Goal: Task Accomplishment & Management: Manage account settings

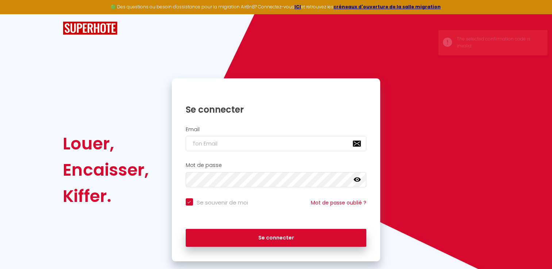
type input "s"
checkbox input "true"
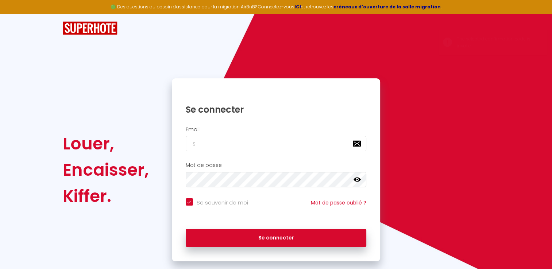
type input "so"
checkbox input "true"
type input "sop"
checkbox input "true"
type input "soph"
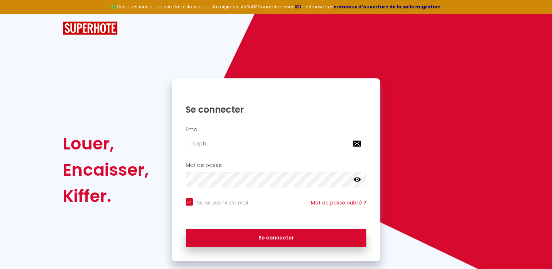
checkbox input "true"
type input "sophi"
checkbox input "true"
type input "[PERSON_NAME]"
checkbox input "true"
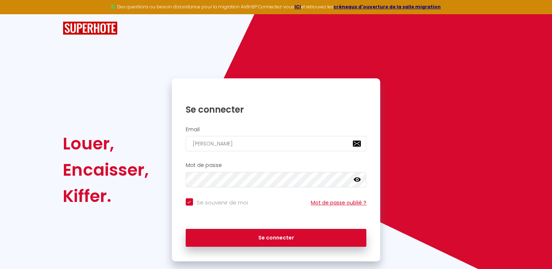
type input "[EMAIL_ADDRESS][DOMAIN_NAME]"
click at [354, 179] on icon at bounding box center [356, 180] width 7 height 4
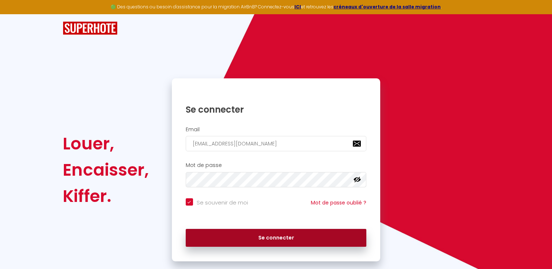
click at [306, 239] on button "Se connecter" at bounding box center [276, 238] width 181 height 18
checkbox input "true"
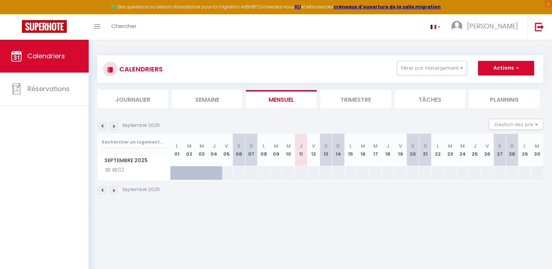
click at [113, 192] on img at bounding box center [114, 190] width 8 height 8
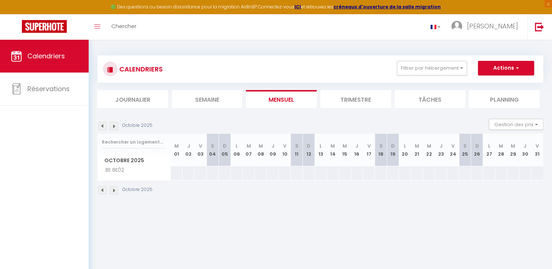
click at [113, 192] on img at bounding box center [114, 190] width 8 height 8
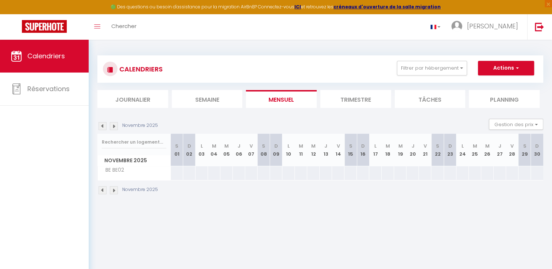
click at [113, 192] on img at bounding box center [114, 190] width 8 height 8
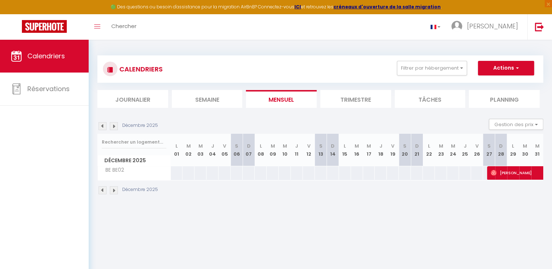
click at [113, 192] on img at bounding box center [114, 190] width 8 height 8
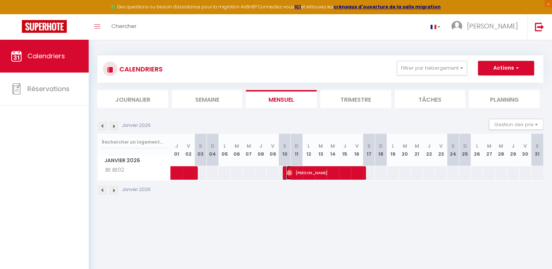
click at [305, 172] on span "[PERSON_NAME]" at bounding box center [324, 173] width 76 height 14
select select "OK"
select select "0"
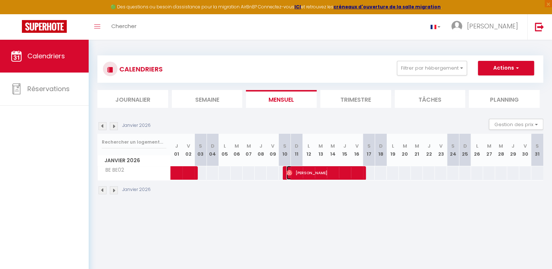
select select "1"
select select
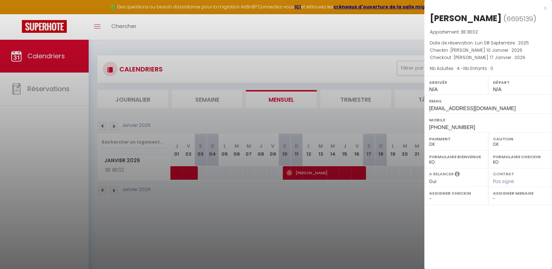
click at [402, 205] on div at bounding box center [276, 134] width 552 height 269
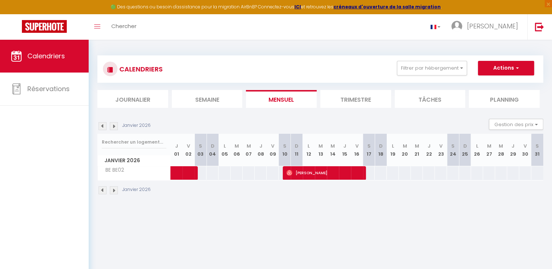
click at [113, 189] on img at bounding box center [114, 190] width 8 height 8
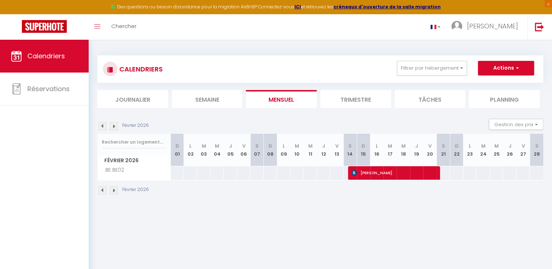
click at [114, 192] on img at bounding box center [114, 190] width 8 height 8
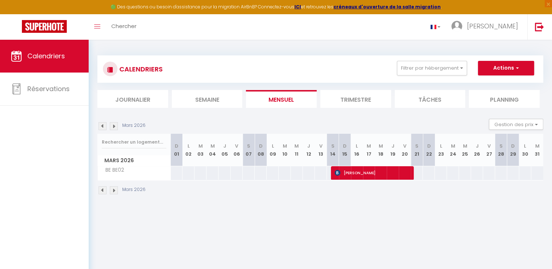
click at [113, 190] on img at bounding box center [114, 190] width 8 height 8
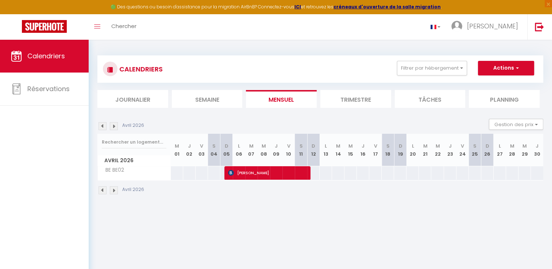
click at [113, 190] on img at bounding box center [114, 190] width 8 height 8
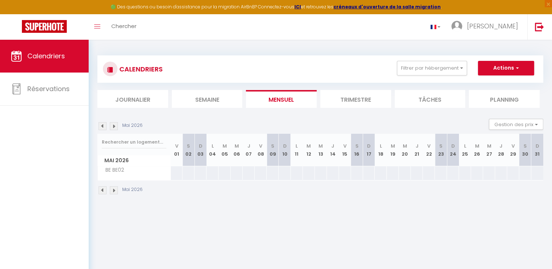
click at [113, 190] on img at bounding box center [114, 190] width 8 height 8
